Goal: Task Accomplishment & Management: Manage account settings

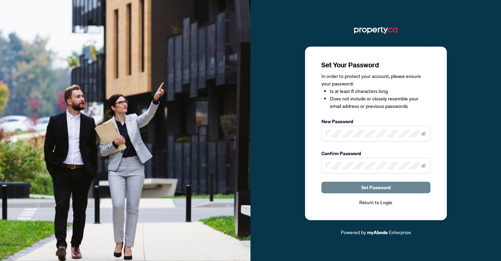
click at [368, 191] on span "Set Password" at bounding box center [375, 187] width 29 height 11
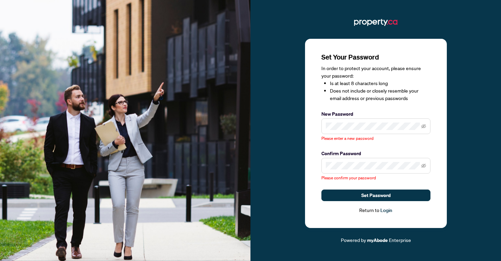
click at [333, 122] on span at bounding box center [376, 127] width 109 height 16
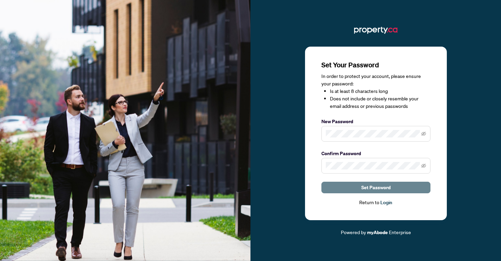
click at [380, 187] on span "Set Password" at bounding box center [375, 187] width 29 height 11
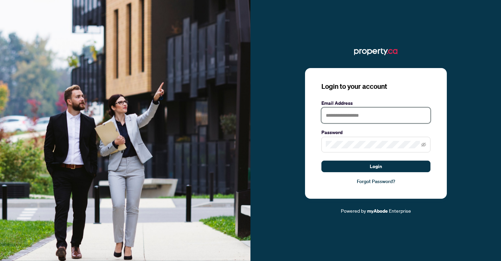
click at [347, 117] on input "text" at bounding box center [376, 116] width 109 height 16
type input "**********"
click at [322, 161] on button "Login" at bounding box center [376, 167] width 109 height 12
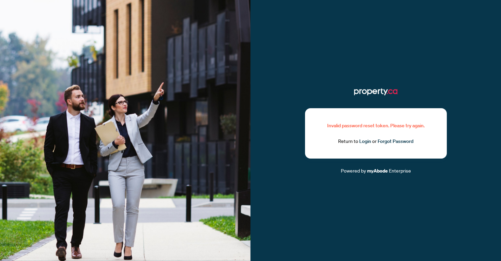
click at [364, 126] on div "Invalid password reset token. Please try again." at bounding box center [376, 126] width 109 height 8
click at [379, 139] on link "Forgot Password" at bounding box center [396, 141] width 36 height 6
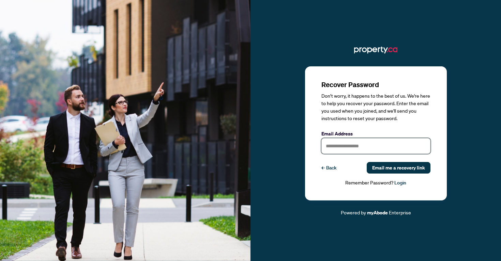
click at [371, 147] on input "text" at bounding box center [376, 146] width 109 height 16
type input "**********"
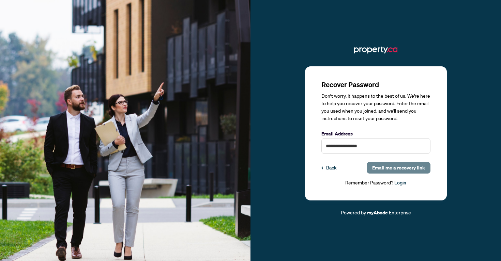
click at [393, 169] on span "Email me a recovery link" at bounding box center [398, 168] width 53 height 11
